Goal: Download file/media

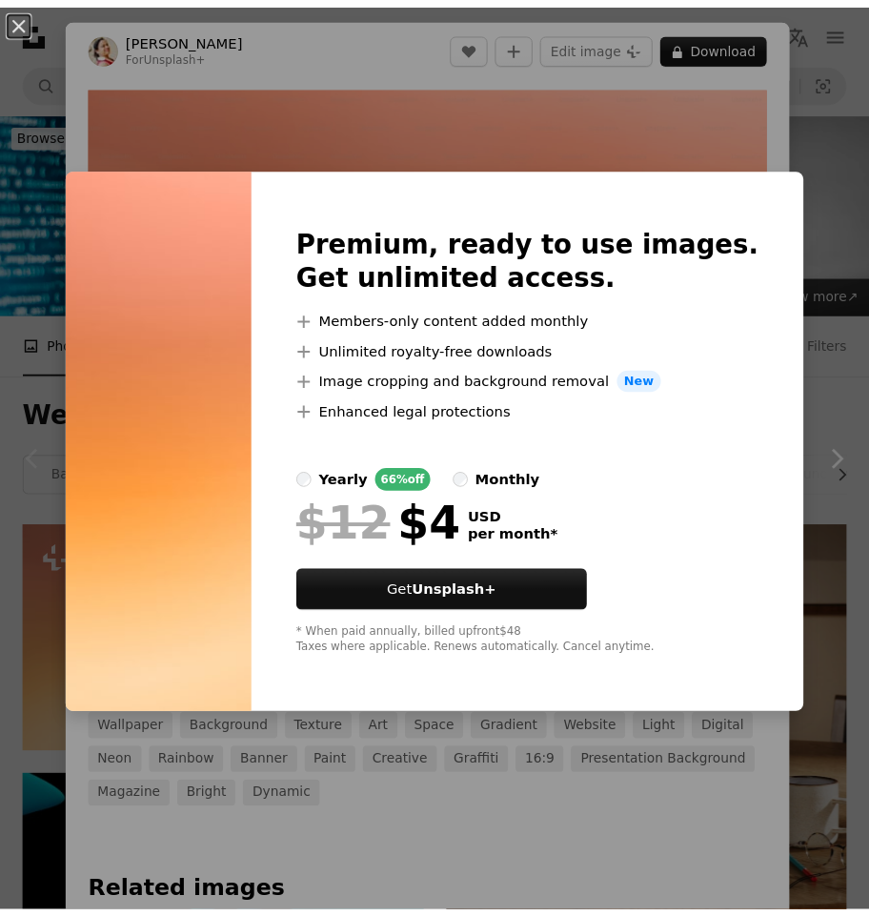
scroll to position [457, 0]
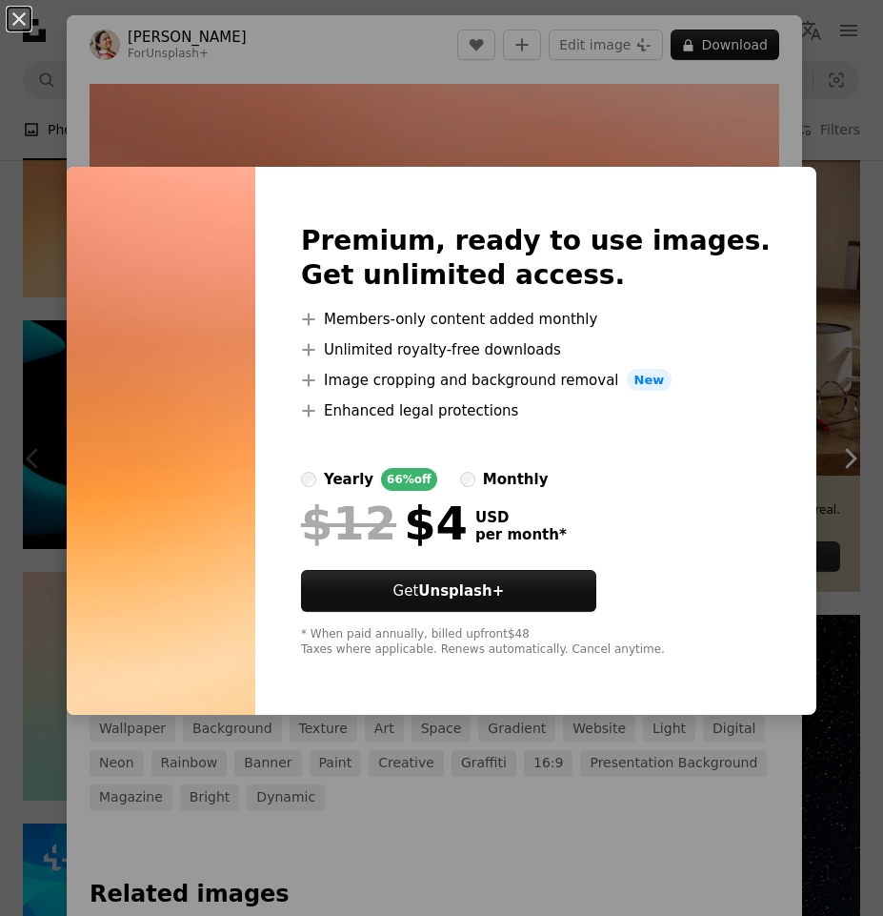
click at [388, 160] on div "An X shape Premium, ready to use images. Get unlimited access. A plus sign Memb…" at bounding box center [441, 458] width 883 height 916
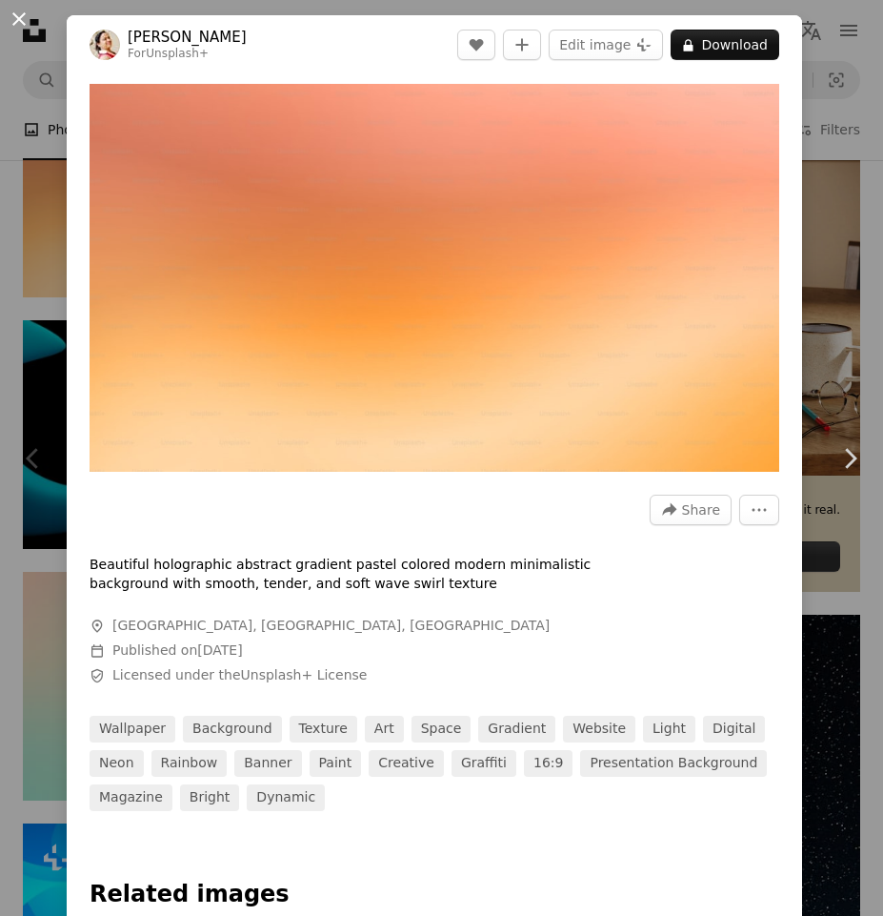
click at [28, 21] on button "An X shape" at bounding box center [19, 19] width 23 height 23
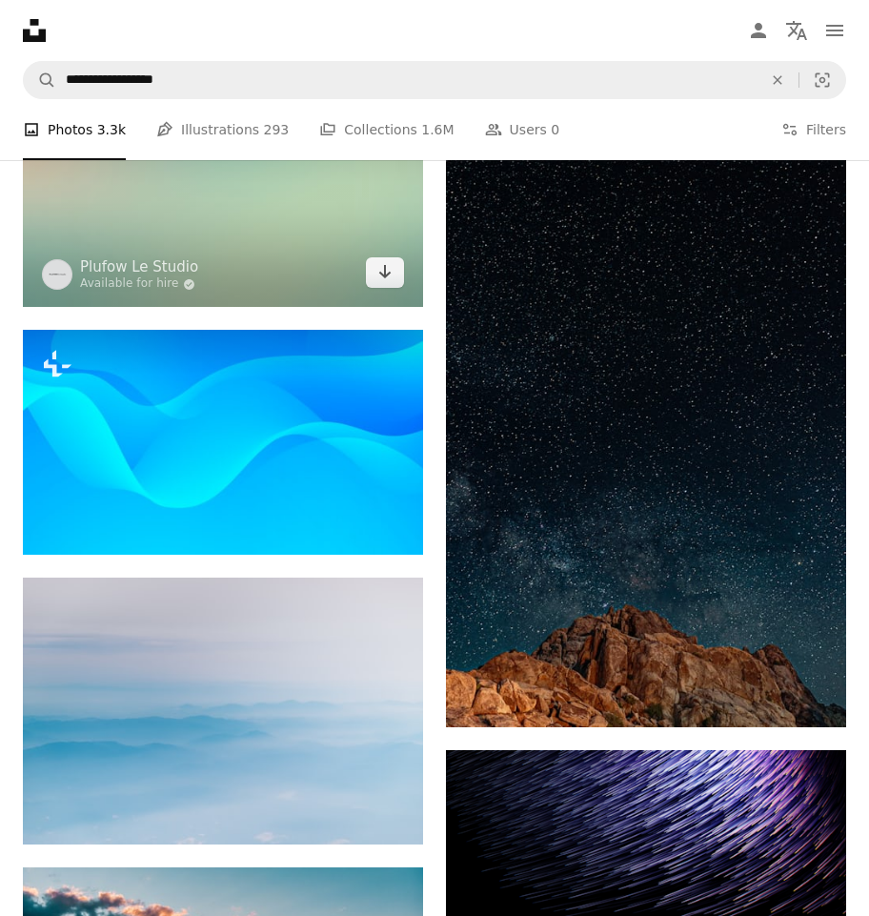
scroll to position [800, 0]
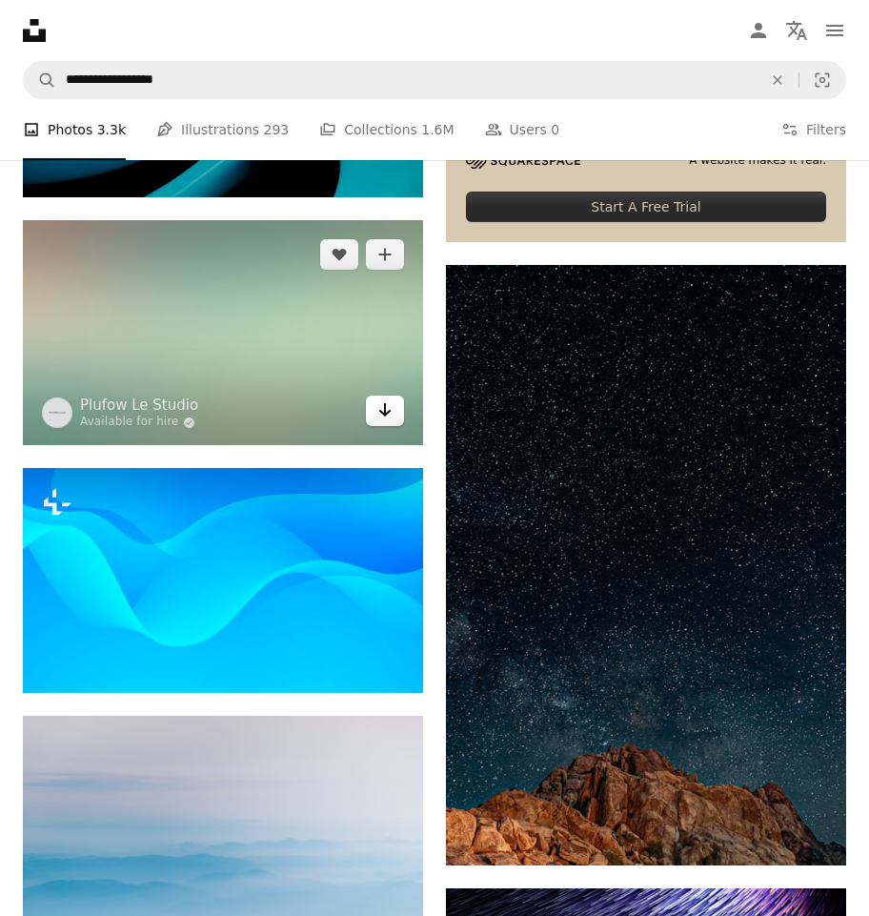
click at [375, 416] on link "Arrow pointing down" at bounding box center [385, 410] width 38 height 30
